Goal: Information Seeking & Learning: Learn about a topic

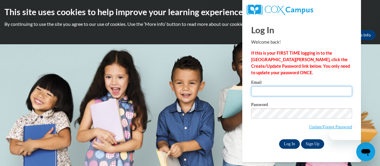
type input "E029471@muscogee.k12.ga.us"
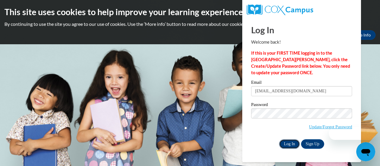
click at [287, 142] on input "Log In" at bounding box center [289, 143] width 21 height 9
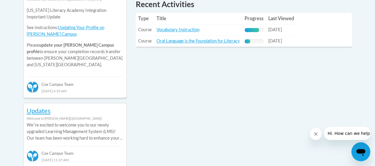
scroll to position [237, 0]
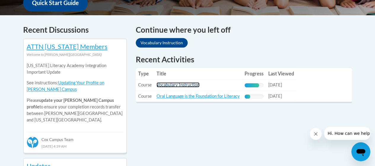
click at [186, 83] on link "Vocabulary Instruction" at bounding box center [178, 84] width 43 height 5
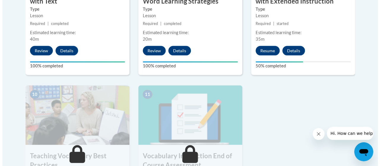
scroll to position [644, 0]
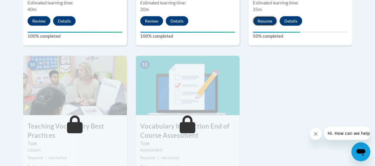
click at [269, 23] on button "Resume" at bounding box center [265, 20] width 24 height 9
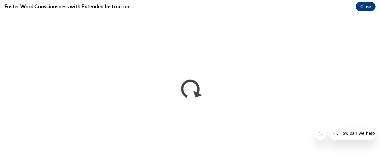
scroll to position [0, 0]
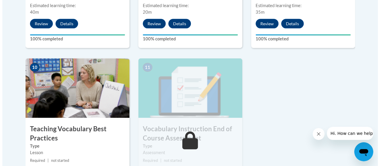
scroll to position [703, 0]
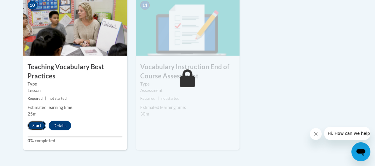
click at [40, 126] on button "Start" at bounding box center [37, 125] width 18 height 9
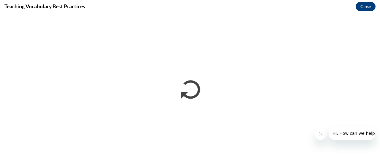
scroll to position [0, 0]
